Goal: Task Accomplishment & Management: Manage account settings

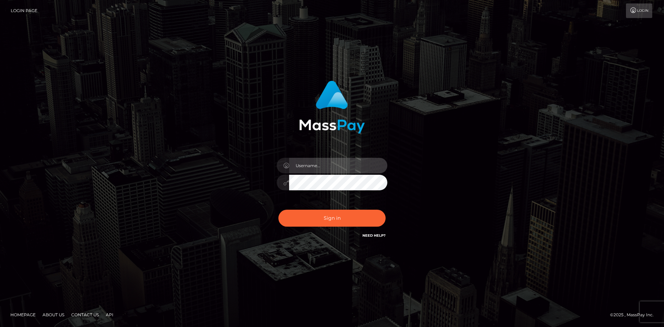
click at [323, 163] on input "text" at bounding box center [338, 166] width 98 height 16
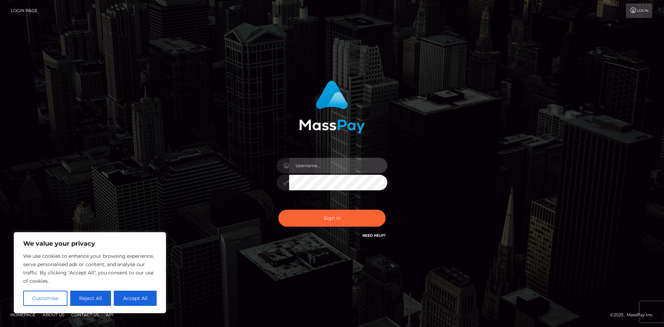
click at [329, 168] on input "text" at bounding box center [338, 166] width 98 height 16
type input "[EMAIL_ADDRESS][DOMAIN_NAME]"
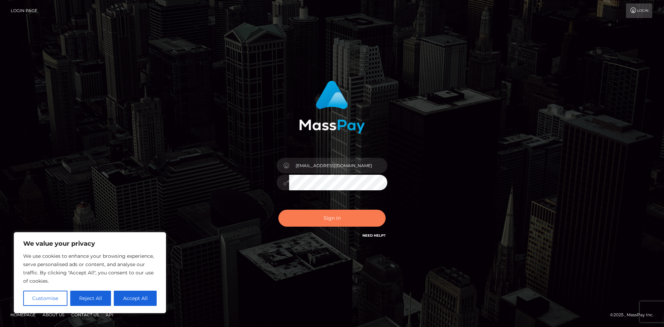
click at [335, 214] on button "Sign in" at bounding box center [331, 218] width 107 height 17
